Goal: Navigation & Orientation: Find specific page/section

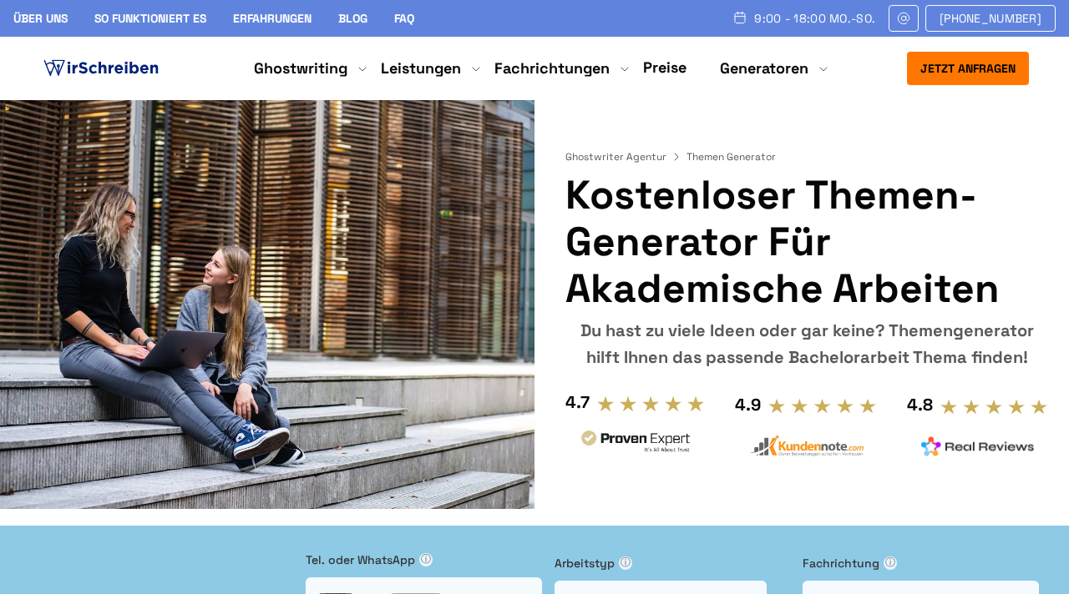
click at [677, 65] on link "Preise" at bounding box center [664, 67] width 43 height 19
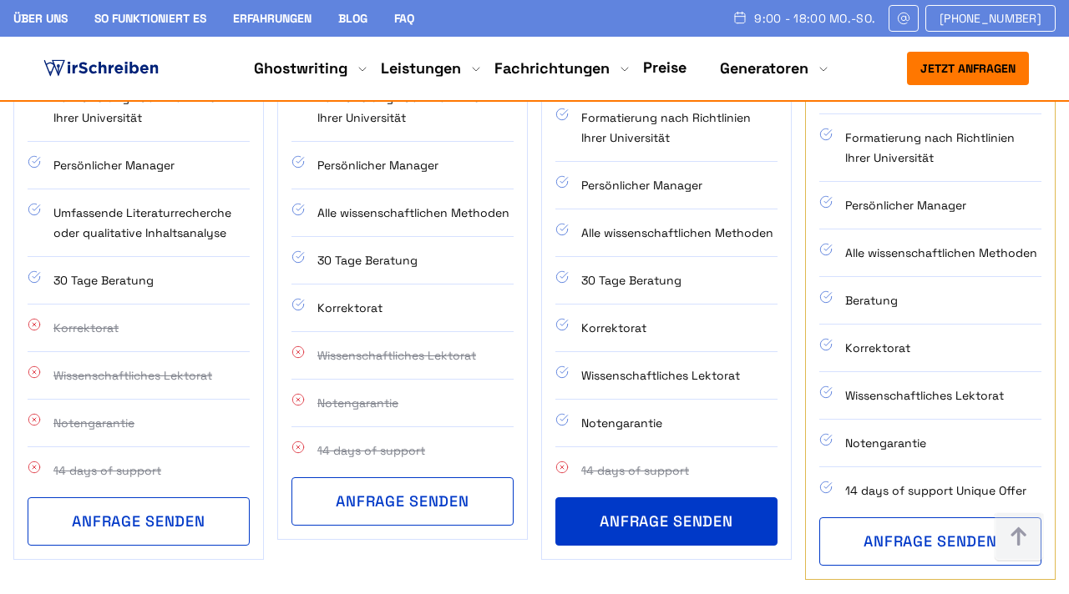
scroll to position [1552, 0]
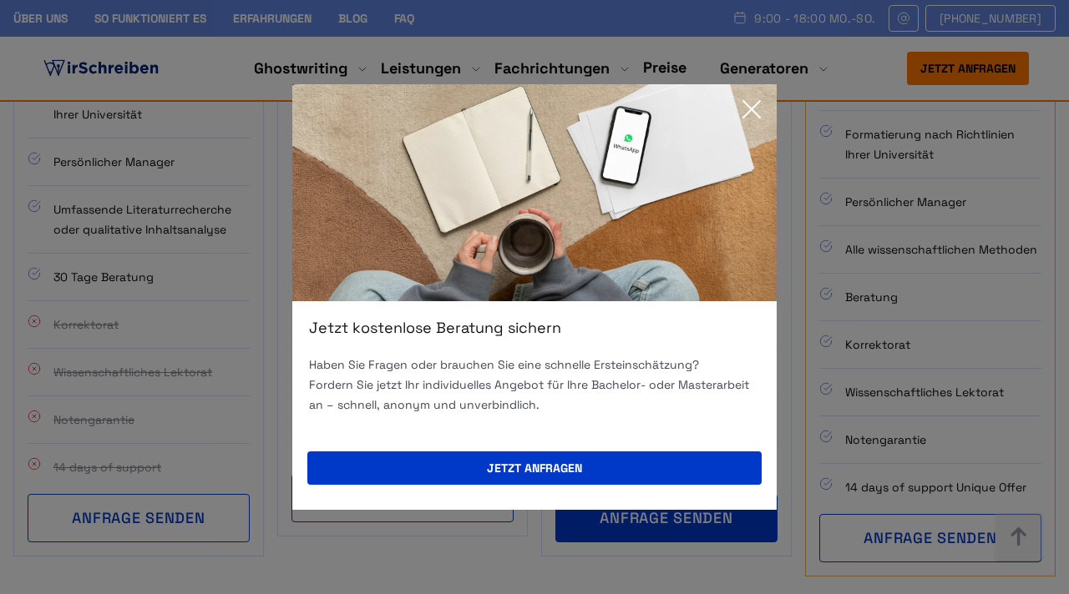
click at [756, 106] on icon at bounding box center [751, 109] width 33 height 33
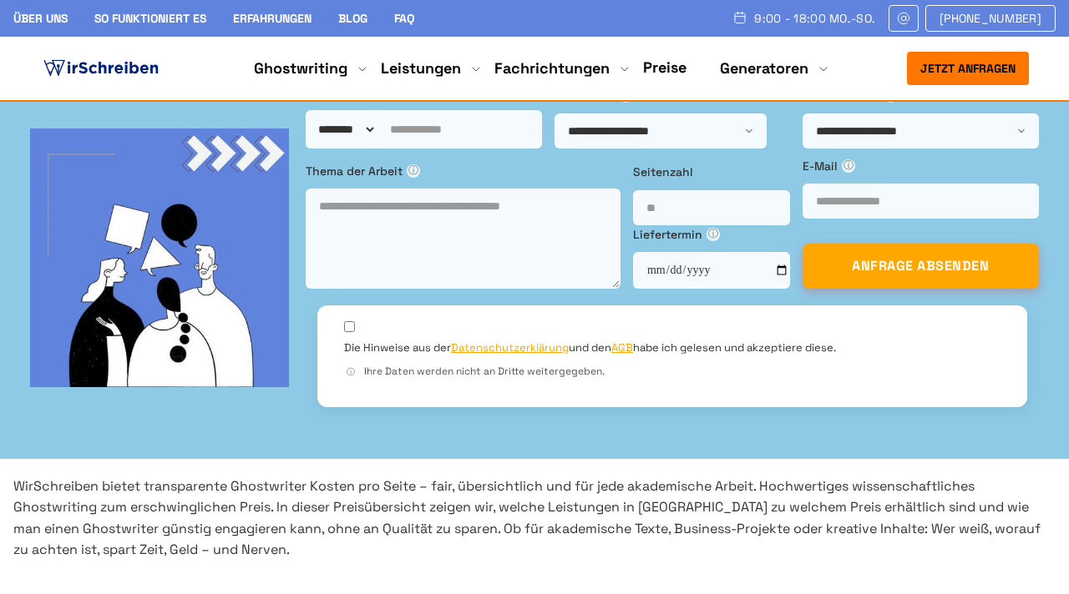
scroll to position [0, 0]
